Goal: Check status

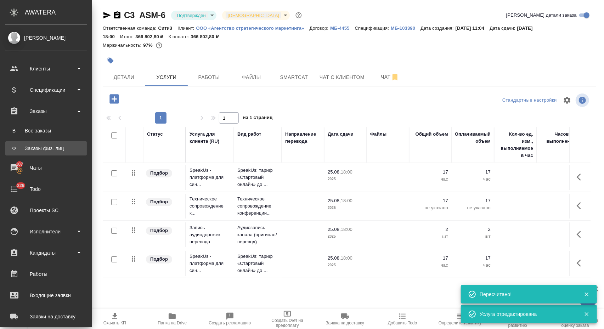
drag, startPoint x: 0, startPoint y: 0, endPoint x: 38, endPoint y: 146, distance: 151.3
click at [38, 146] on div "Заказы физ. лиц" at bounding box center [46, 148] width 74 height 7
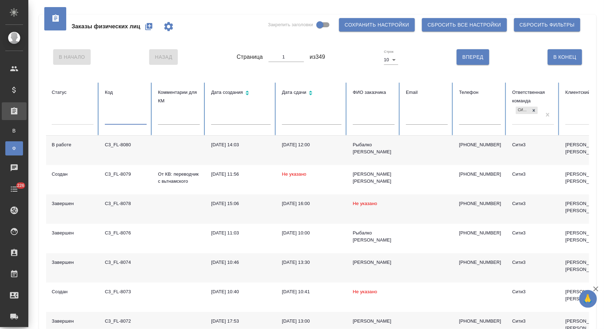
click at [118, 119] on input "text" at bounding box center [126, 120] width 42 height 10
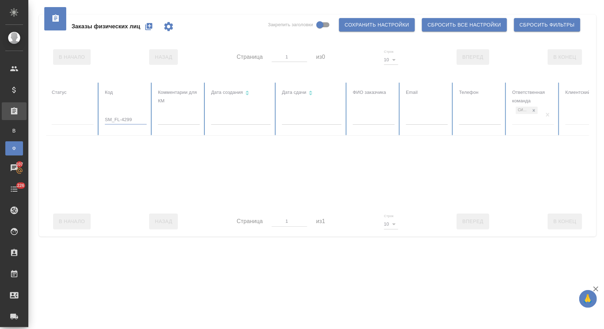
type input "SM_FL-4299"
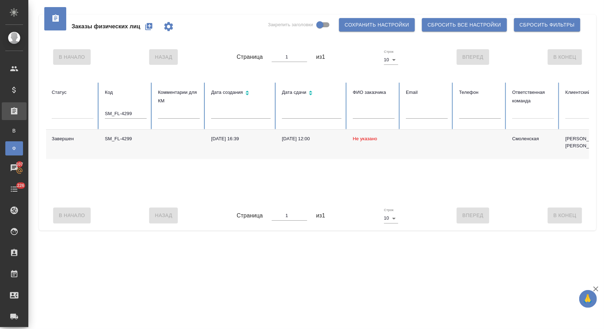
click at [271, 147] on td "[DATE] 16:39" at bounding box center [241, 144] width 71 height 29
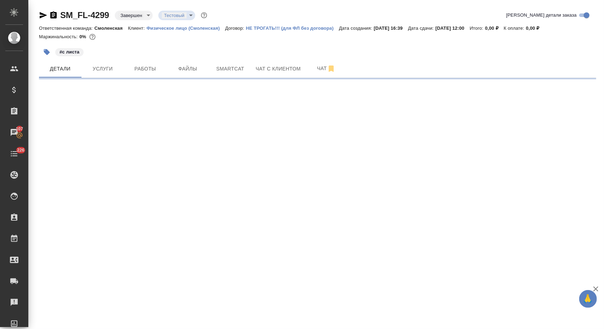
select select "RU"
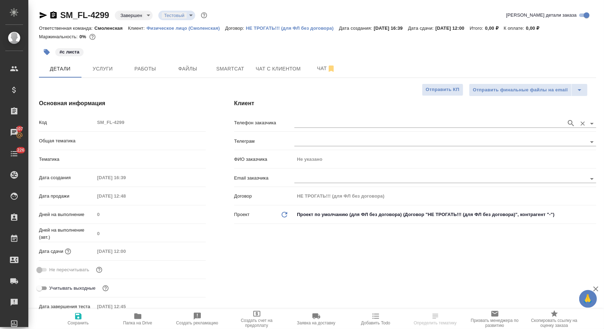
type textarea "x"
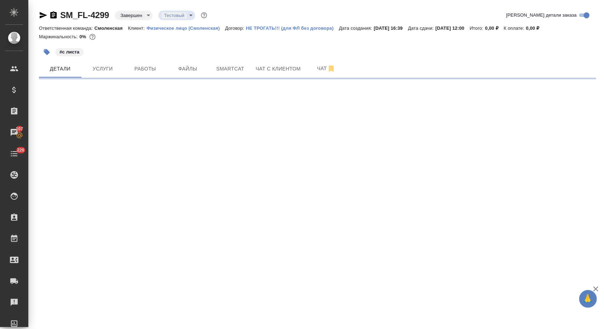
click at [186, 9] on div "SM_FL-4299 Завершен closed Тестовый test Кратко детали заказа Ответственная ком…" at bounding box center [317, 41] width 565 height 83
select select "RU"
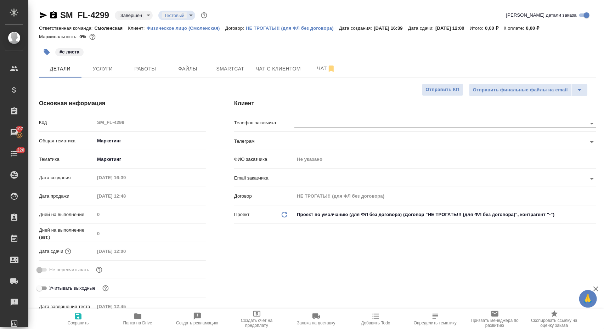
click at [187, 20] on body "🙏 .cls-1 fill:#fff; AWATERA Nikitina Tatiana Клиенты Спецификации Заказы 107 Ча…" at bounding box center [302, 164] width 604 height 329
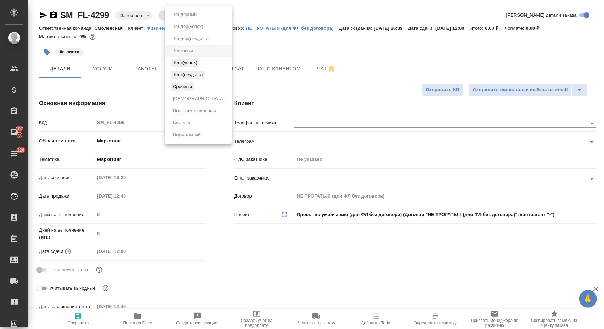
click at [257, 74] on div at bounding box center [302, 164] width 604 height 329
type textarea "x"
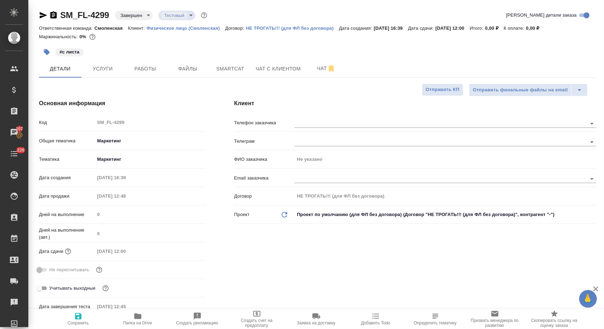
type textarea "x"
